Goal: Task Accomplishment & Management: Complete application form

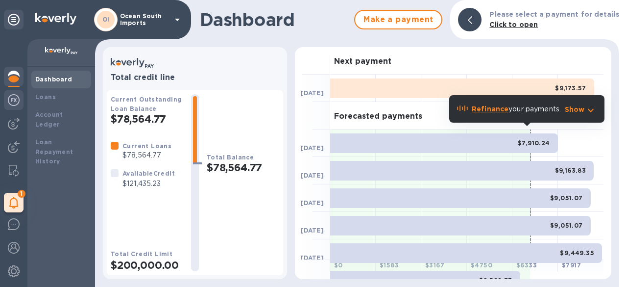
click at [13, 103] on img at bounding box center [14, 100] width 12 height 12
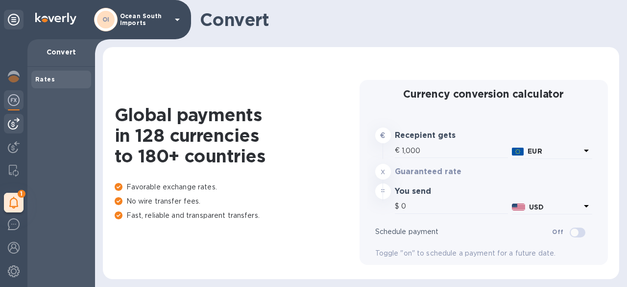
type input "1,178.99"
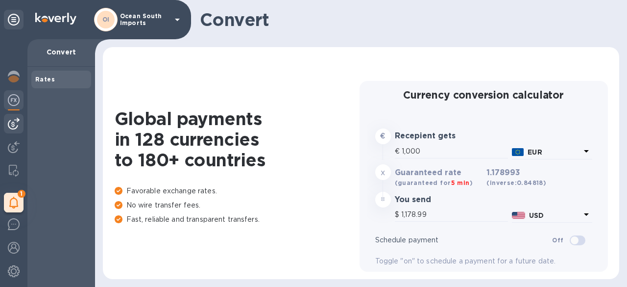
click at [13, 126] on img at bounding box center [14, 124] width 12 height 12
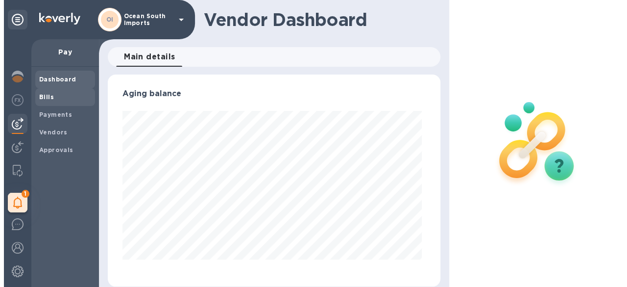
scroll to position [212, 328]
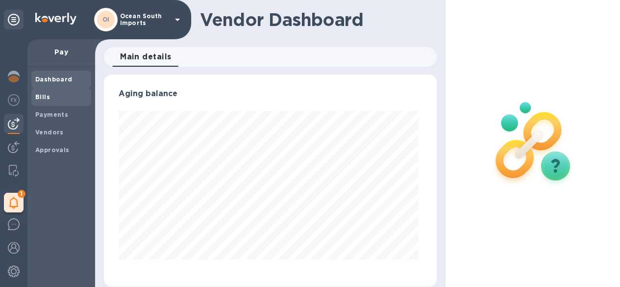
click at [52, 99] on span "Bills" at bounding box center [61, 97] width 52 height 10
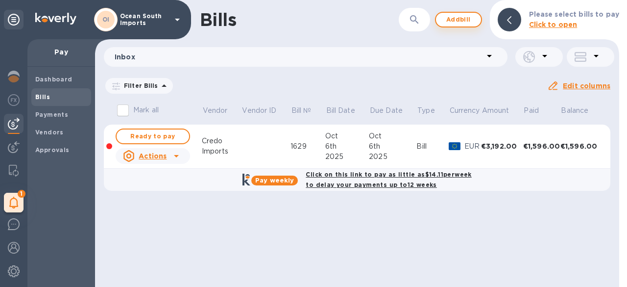
click at [463, 15] on span "Add bill" at bounding box center [458, 20] width 29 height 12
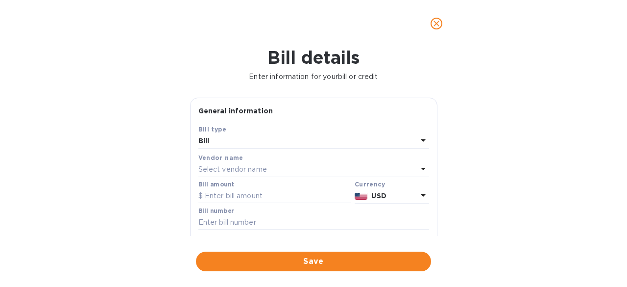
click at [230, 167] on p "Select vendor name" at bounding box center [232, 169] width 69 height 10
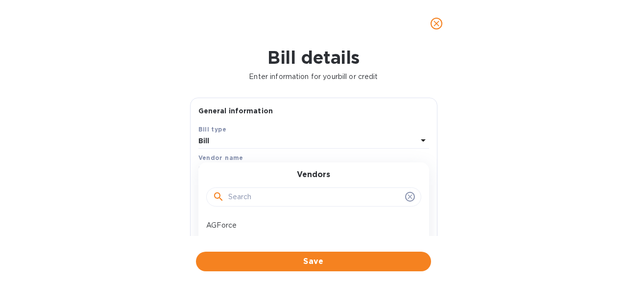
click at [246, 199] on input "text" at bounding box center [314, 197] width 173 height 15
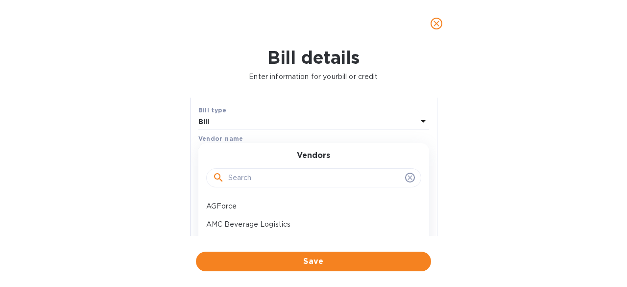
scroll to position [49, 0]
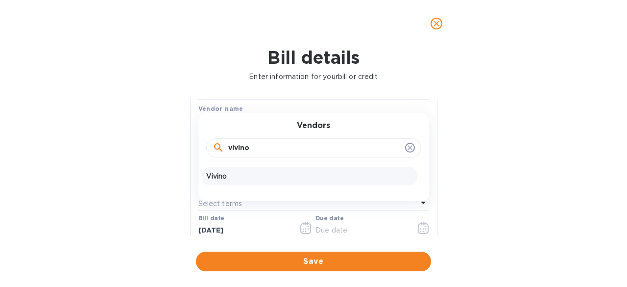
type input "vivino"
click at [221, 182] on div "Vivino" at bounding box center [309, 176] width 215 height 18
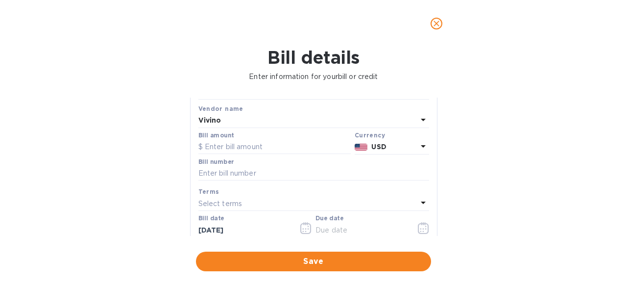
click at [259, 155] on div "Bill type Bill Vendor name [PERSON_NAME] amount Currency USD Bill number Terms …" at bounding box center [313, 185] width 235 height 224
click at [258, 150] on input "text" at bounding box center [274, 147] width 152 height 15
type input "4,000"
click at [269, 177] on input "text" at bounding box center [313, 173] width 231 height 15
click at [223, 202] on p "Select terms" at bounding box center [220, 203] width 44 height 10
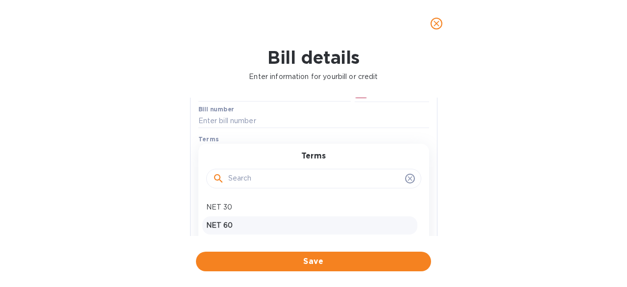
scroll to position [147, 0]
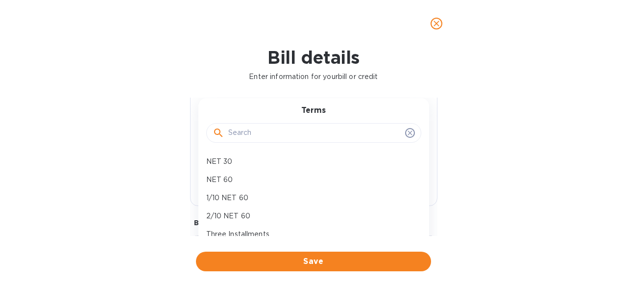
click at [406, 138] on div at bounding box center [314, 132] width 202 height 15
click at [406, 134] on icon at bounding box center [410, 133] width 8 height 8
click at [406, 130] on icon at bounding box center [410, 133] width 8 height 8
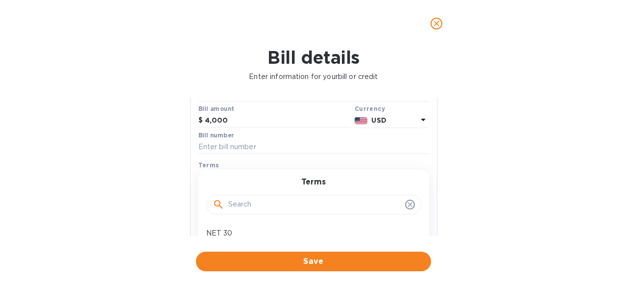
scroll to position [0, 0]
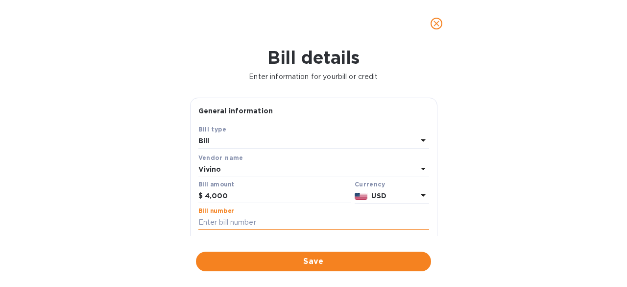
click at [310, 219] on input "text" at bounding box center [313, 222] width 231 height 15
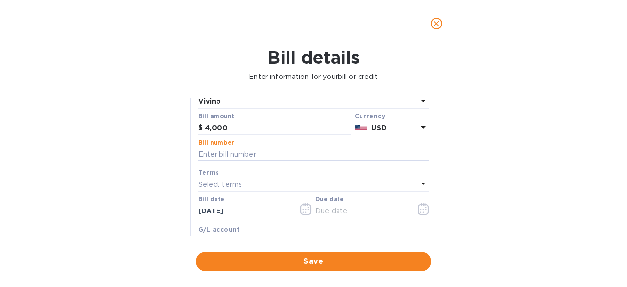
scroll to position [147, 0]
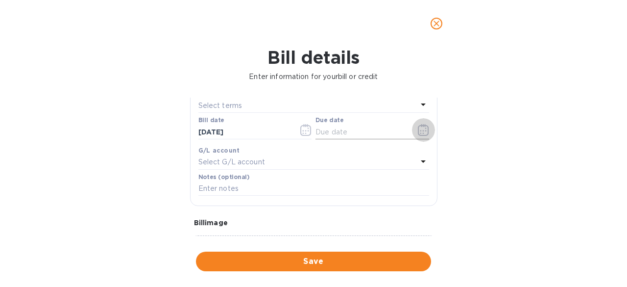
click at [424, 131] on icon "button" at bounding box center [423, 130] width 11 height 12
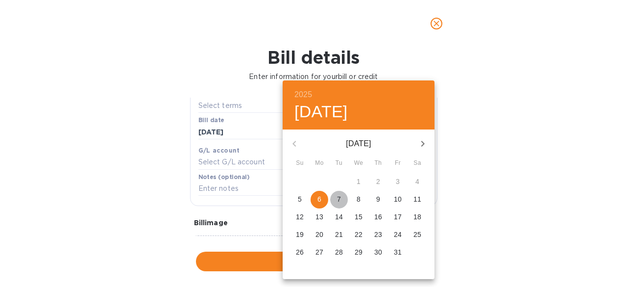
click at [334, 197] on span "7" at bounding box center [339, 199] width 18 height 10
type input "[DATE]"
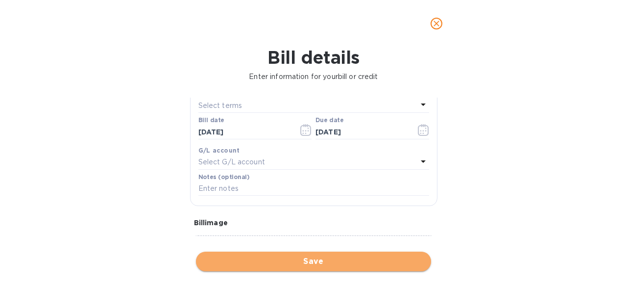
click at [313, 258] on span "Save" at bounding box center [313, 261] width 219 height 12
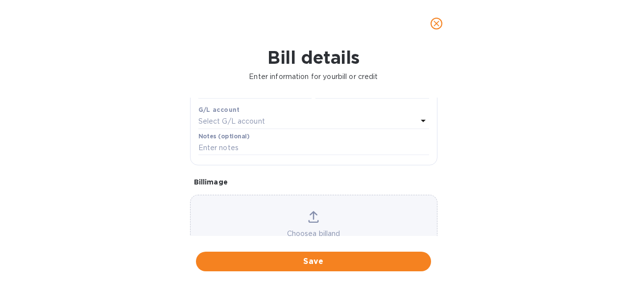
scroll to position [239, 0]
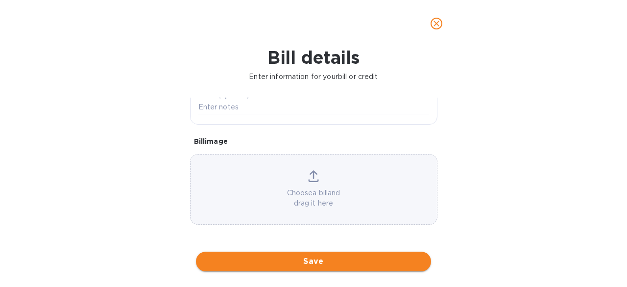
click at [311, 267] on button "Save" at bounding box center [313, 261] width 235 height 20
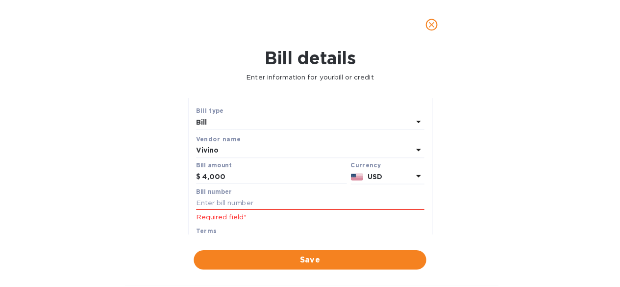
scroll to position [0, 0]
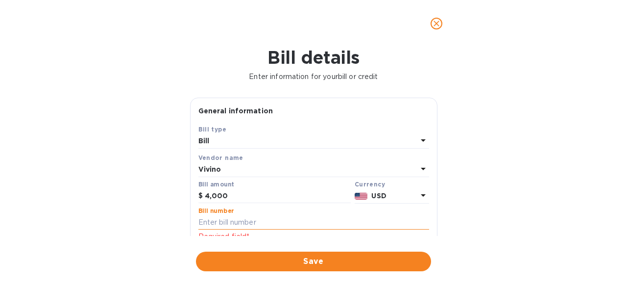
click at [279, 221] on input "text" at bounding box center [313, 222] width 231 height 15
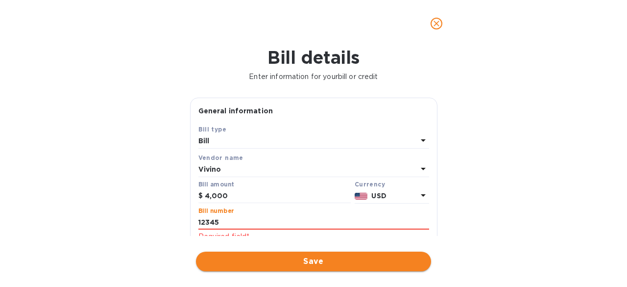
type input "12345"
click at [295, 258] on span "Save" at bounding box center [313, 261] width 219 height 12
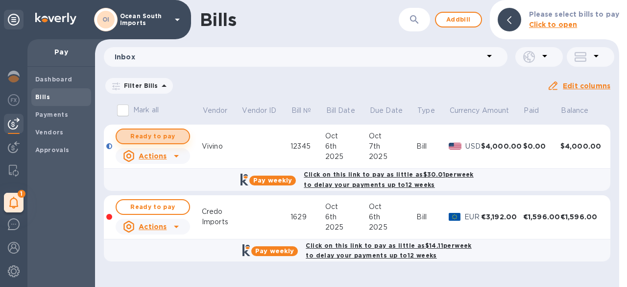
click at [166, 137] on span "Ready to pay" at bounding box center [152, 136] width 57 height 12
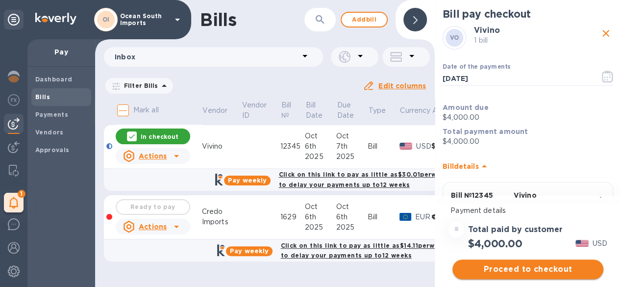
drag, startPoint x: 515, startPoint y: 259, endPoint x: 516, endPoint y: 265, distance: 5.9
click at [516, 265] on div "Proceed to checkout" at bounding box center [527, 269] width 155 height 24
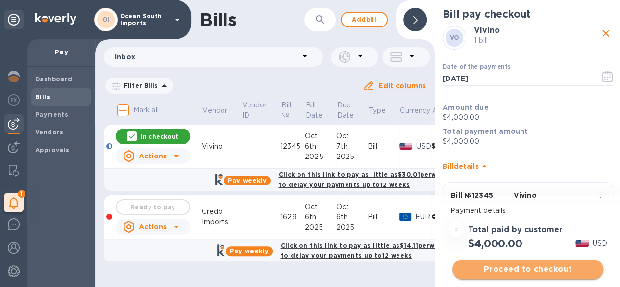
click at [516, 265] on span "Proceed to checkout" at bounding box center [527, 269] width 135 height 12
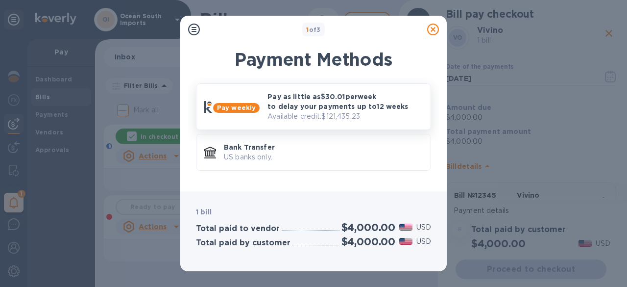
click at [241, 110] on b "Pay weekly" at bounding box center [236, 107] width 39 height 7
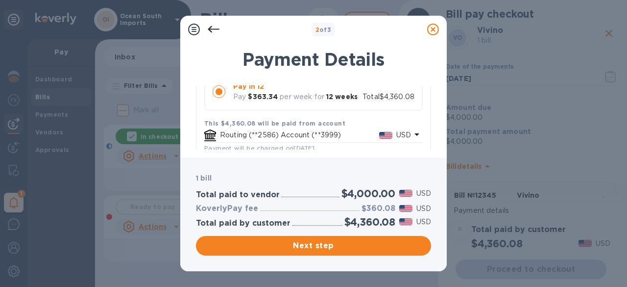
scroll to position [187, 0]
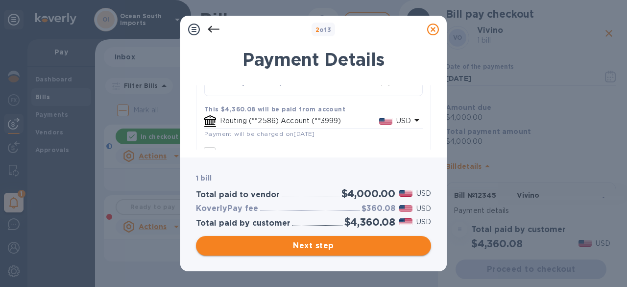
click at [358, 251] on span "Next step" at bounding box center [313, 246] width 219 height 12
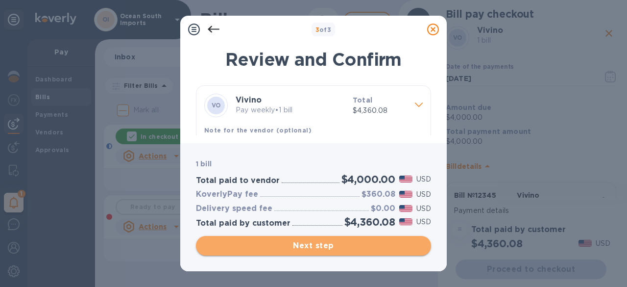
click at [369, 245] on span "Next step" at bounding box center [313, 246] width 219 height 12
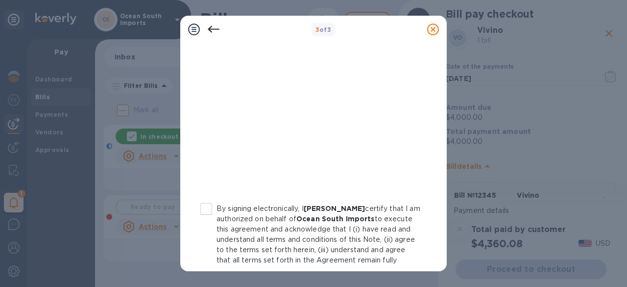
scroll to position [245, 0]
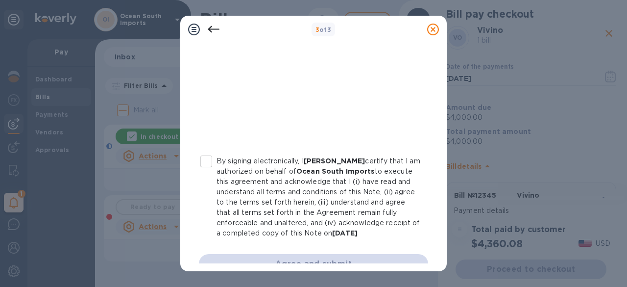
click at [207, 159] on input "By signing electronically, I [PERSON_NAME] certify that I am authorized on beha…" at bounding box center [206, 161] width 21 height 21
checkbox input "true"
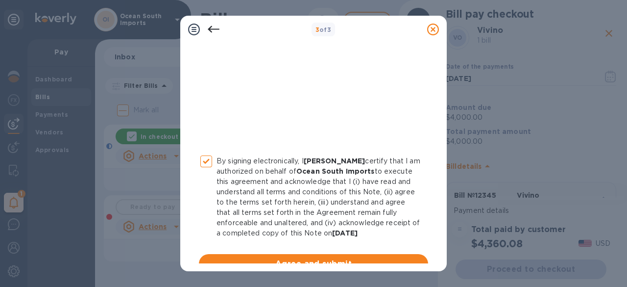
scroll to position [271, 0]
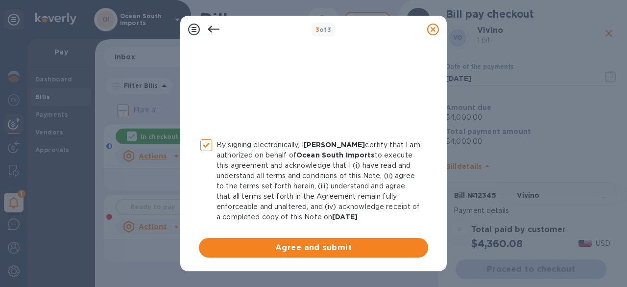
click at [316, 237] on div "By signing electronically, I [PERSON_NAME] certify that I am authorized on beha…" at bounding box center [313, 42] width 229 height 430
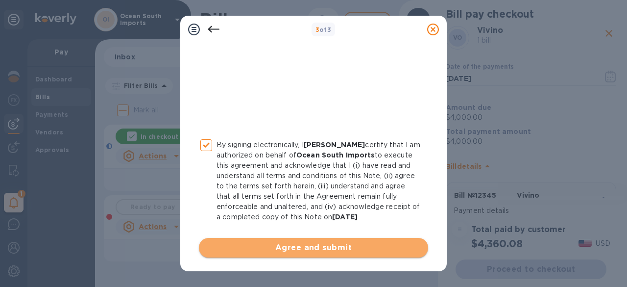
click at [317, 244] on span "Agree and submit" at bounding box center [314, 248] width 214 height 12
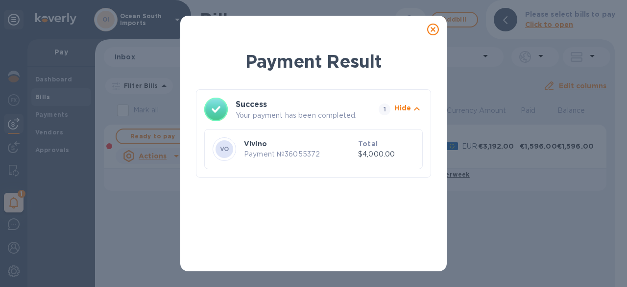
click at [429, 29] on icon at bounding box center [433, 30] width 12 height 12
